Goal: Transaction & Acquisition: Purchase product/service

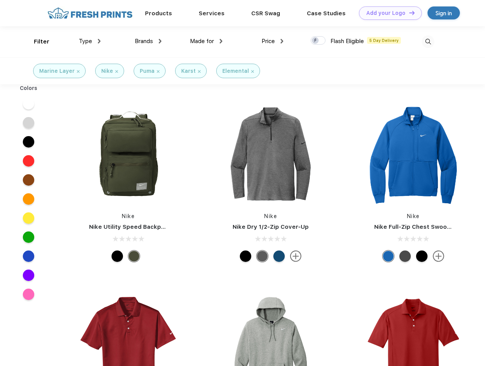
click at [388, 13] on link "Add your Logo Design Tool" at bounding box center [390, 12] width 63 height 13
click at [0, 0] on div "Design Tool" at bounding box center [0, 0] width 0 height 0
click at [409, 13] on link "Add your Logo Design Tool" at bounding box center [390, 12] width 63 height 13
click at [37, 42] on div "Filter" at bounding box center [42, 41] width 16 height 9
click at [90, 41] on span "Type" at bounding box center [85, 41] width 13 height 7
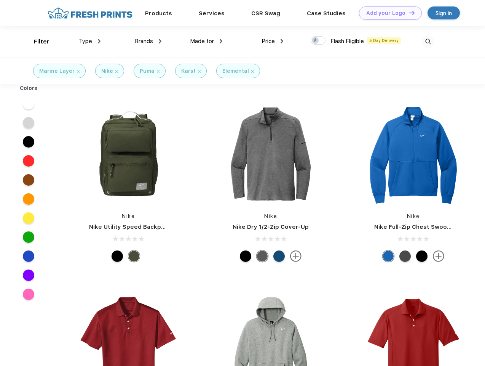
click at [148, 41] on span "Brands" at bounding box center [144, 41] width 18 height 7
click at [207, 41] on span "Made for" at bounding box center [202, 41] width 24 height 7
click at [273, 41] on span "Price" at bounding box center [268, 41] width 13 height 7
click at [319, 41] on div at bounding box center [318, 40] width 15 height 8
click at [316, 41] on input "checkbox" at bounding box center [313, 38] width 5 height 5
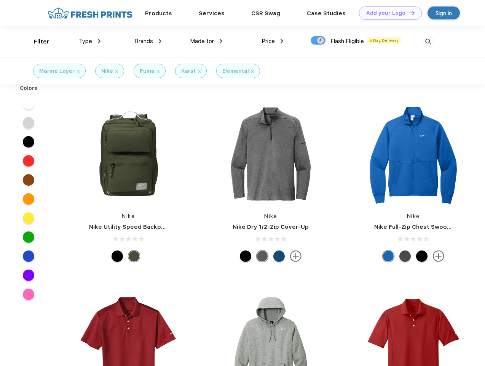
click at [428, 42] on img at bounding box center [428, 41] width 13 height 13
